Goal: Information Seeking & Learning: Find specific fact

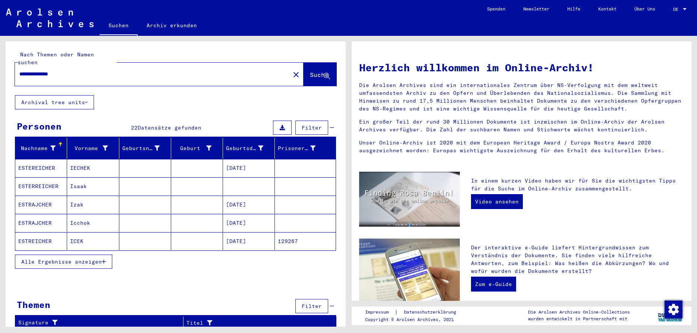
click at [66, 258] on span "Alle Ergebnisse anzeigen" at bounding box center [61, 261] width 81 height 7
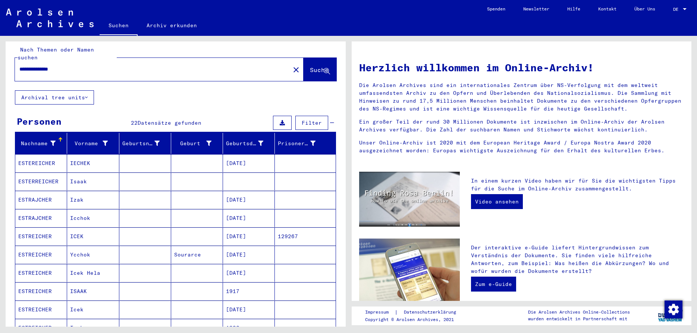
scroll to position [6, 0]
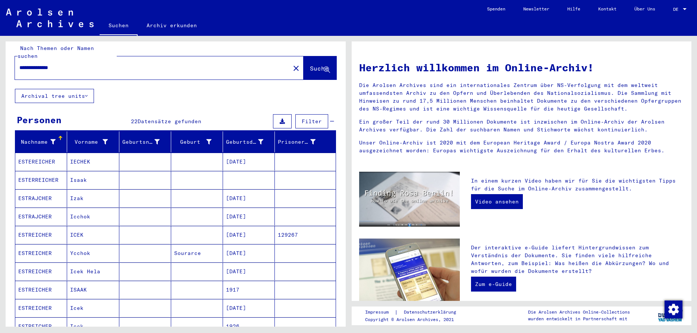
click at [78, 226] on mat-cell "ICEK" at bounding box center [93, 235] width 52 height 18
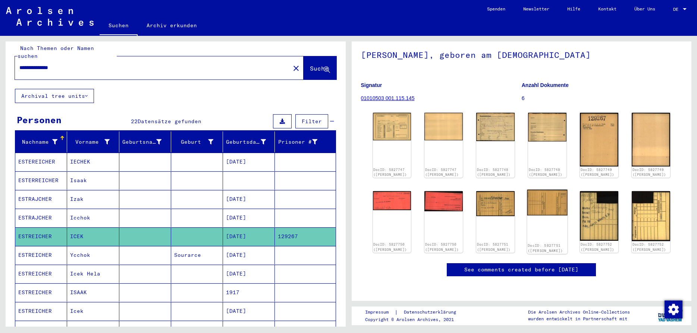
scroll to position [80, 0]
click at [78, 247] on mat-cell "Ycchok" at bounding box center [93, 255] width 52 height 18
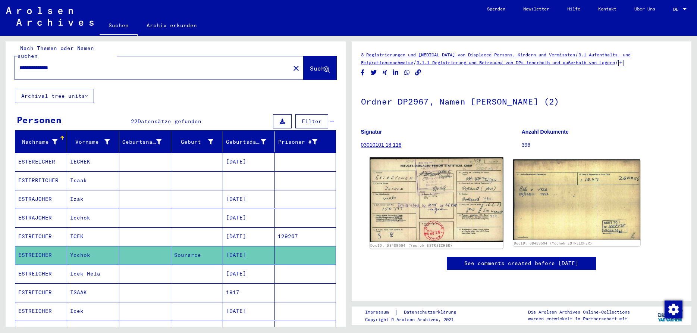
click at [416, 201] on img at bounding box center [436, 199] width 133 height 85
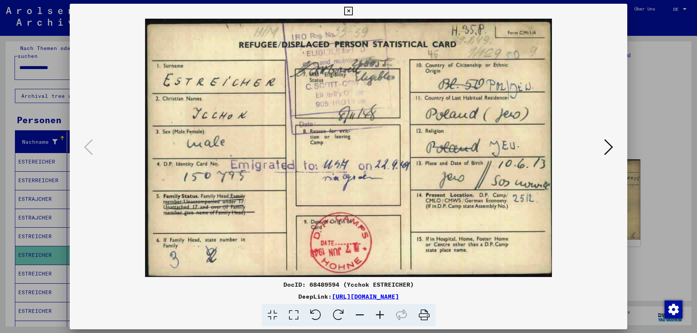
click at [416, 201] on img at bounding box center [348, 148] width 507 height 258
click at [353, 12] on icon at bounding box center [348, 11] width 9 height 9
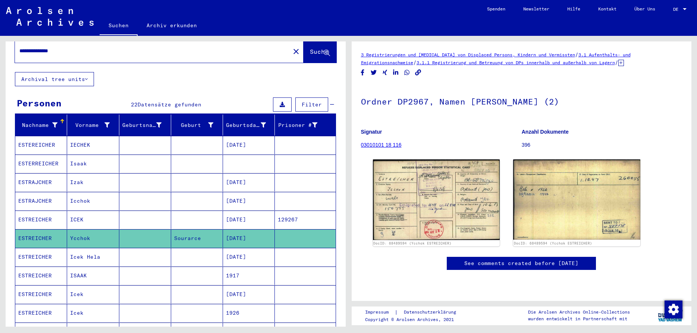
scroll to position [32, 0]
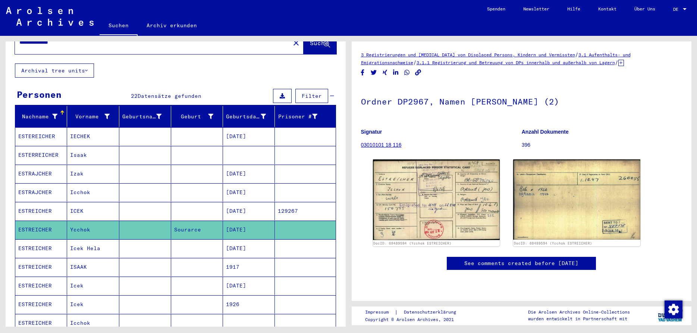
click at [78, 276] on mat-cell "Icek" at bounding box center [93, 285] width 52 height 18
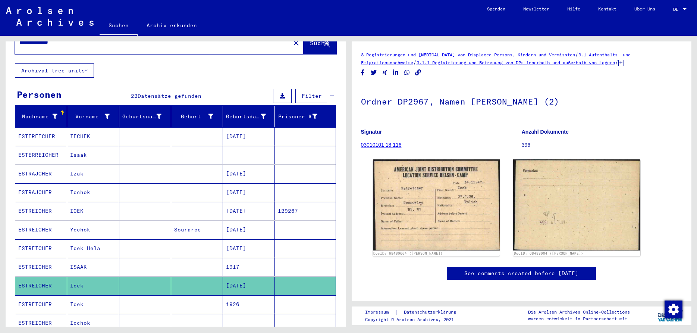
scroll to position [41, 0]
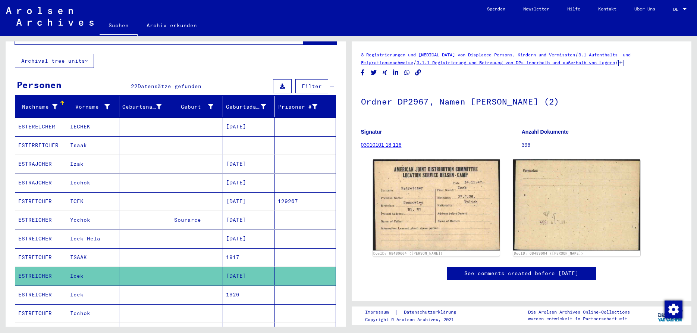
click at [78, 286] on mat-cell "Icek" at bounding box center [93, 294] width 52 height 18
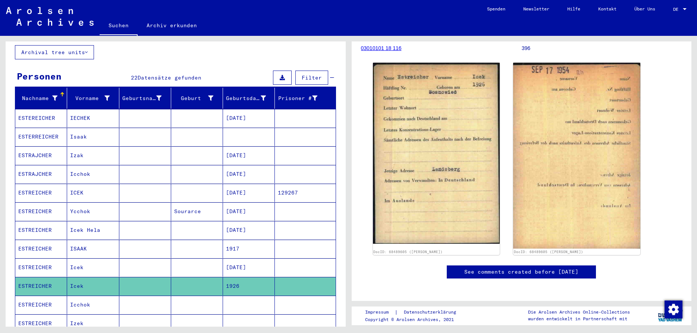
scroll to position [98, 0]
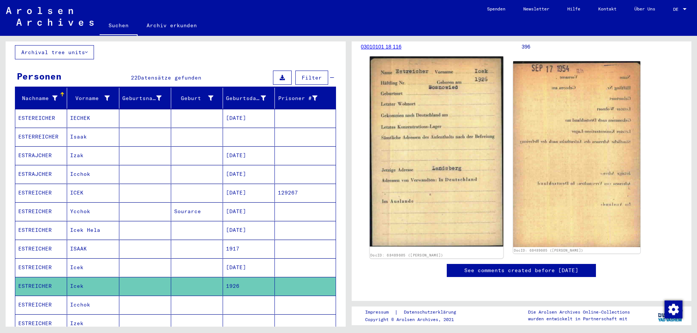
click at [430, 144] on img at bounding box center [436, 151] width 133 height 190
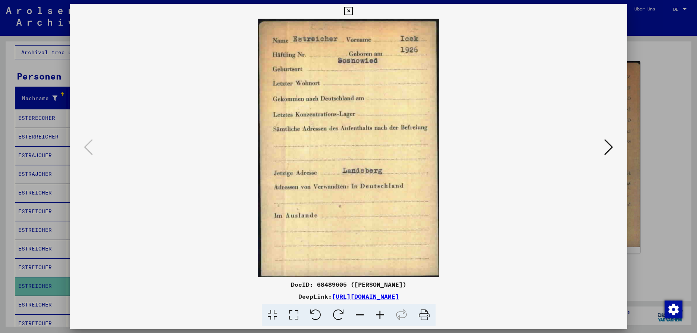
click at [353, 12] on icon at bounding box center [348, 11] width 9 height 9
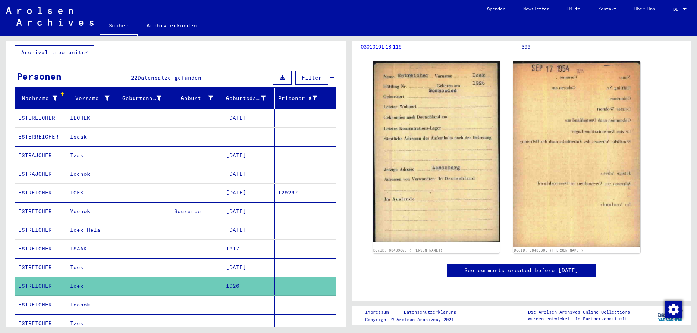
click at [85, 298] on mat-cell "Icchok" at bounding box center [93, 304] width 52 height 18
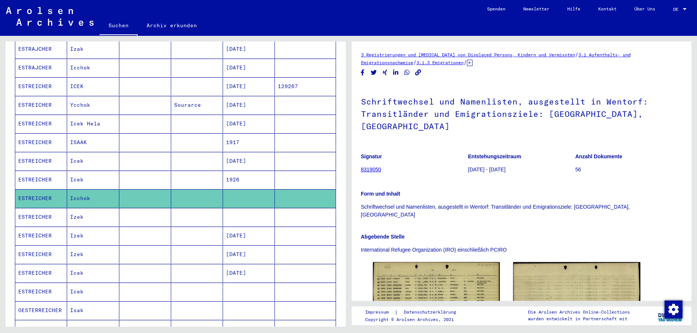
scroll to position [159, 0]
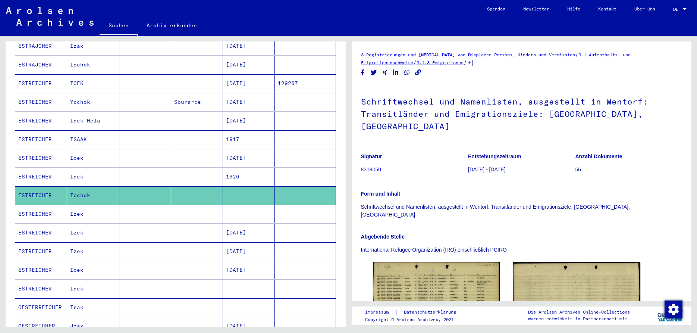
click at [79, 206] on mat-cell "Izek" at bounding box center [93, 214] width 52 height 18
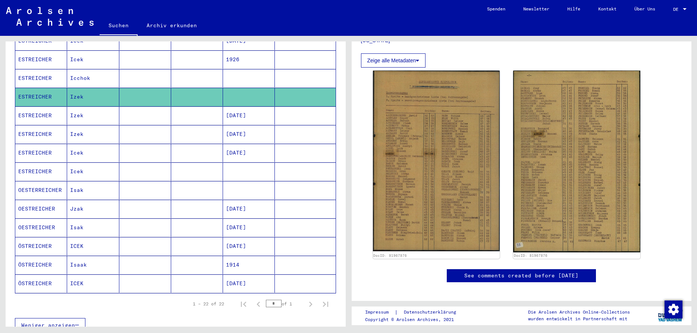
scroll to position [230, 0]
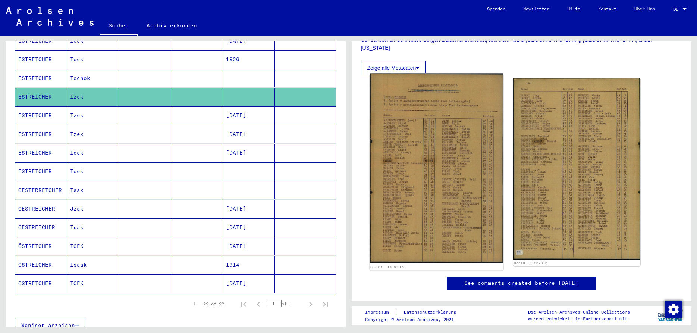
click at [465, 168] on img at bounding box center [436, 167] width 133 height 189
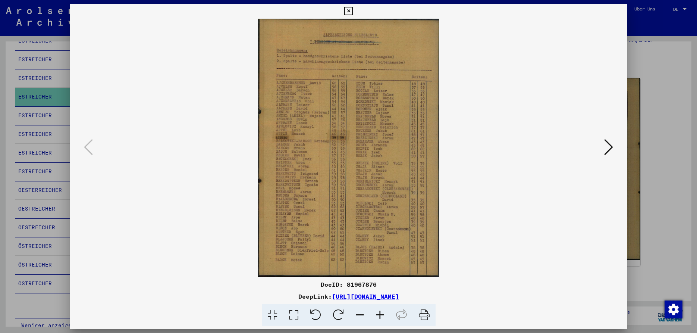
drag, startPoint x: 276, startPoint y: 51, endPoint x: 394, endPoint y: 65, distance: 118.3
click at [353, 13] on icon at bounding box center [348, 11] width 9 height 9
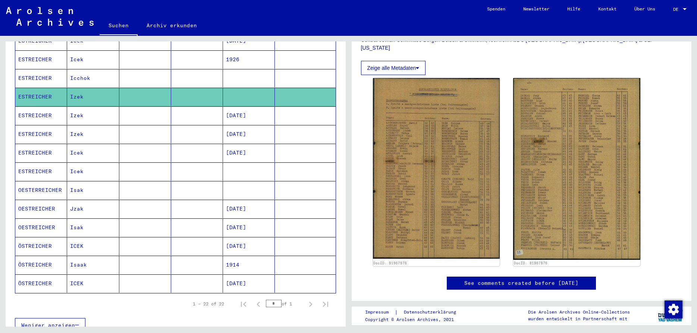
click at [75, 146] on mat-cell "Icek" at bounding box center [93, 153] width 52 height 18
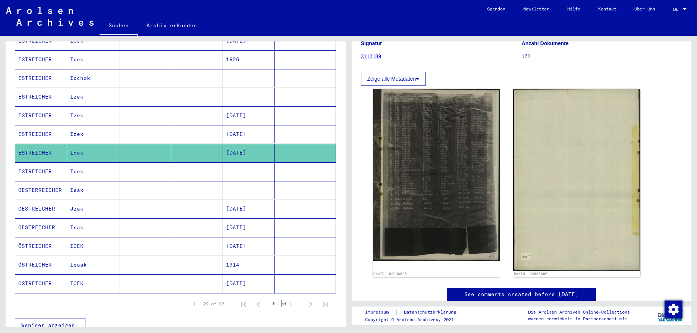
scroll to position [89, 0]
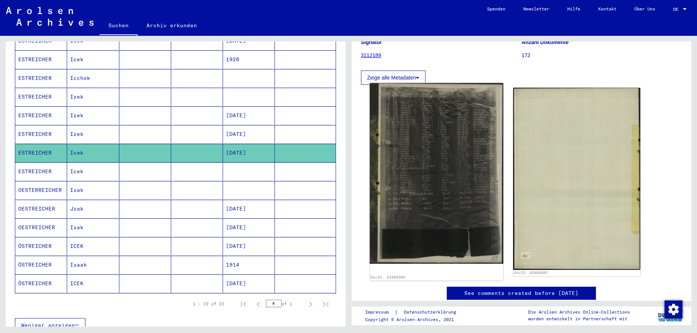
click at [415, 157] on img at bounding box center [436, 173] width 133 height 180
